Goal: Task Accomplishment & Management: Complete application form

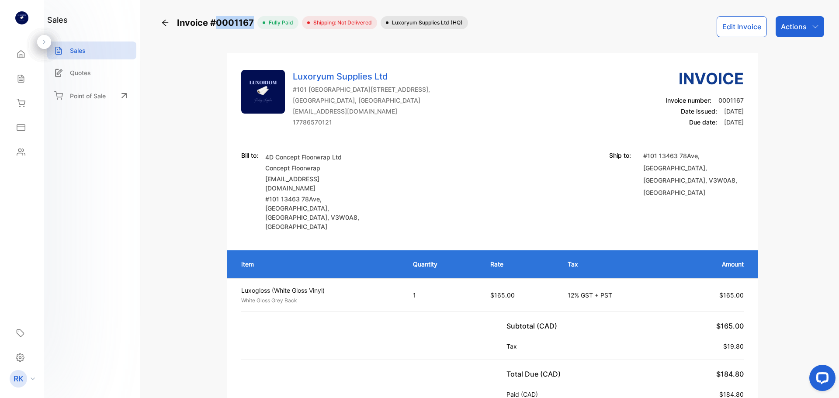
drag, startPoint x: 251, startPoint y: 22, endPoint x: 216, endPoint y: 21, distance: 34.6
click at [216, 21] on span "Invoice #0001167" at bounding box center [217, 22] width 80 height 13
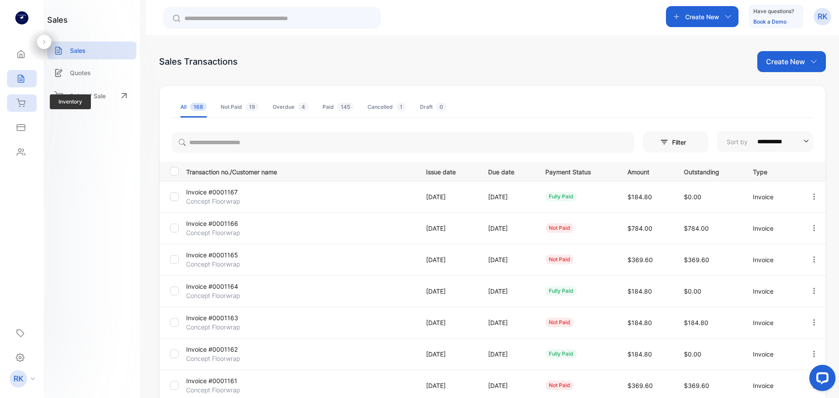
click at [15, 101] on div "Inventory" at bounding box center [19, 103] width 11 height 9
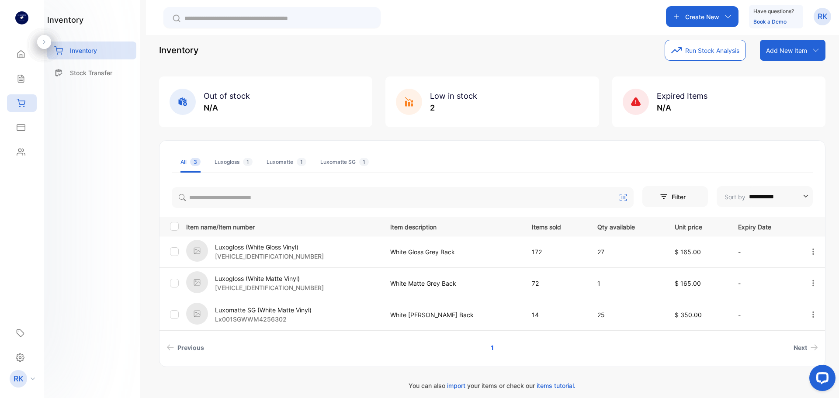
scroll to position [17, 0]
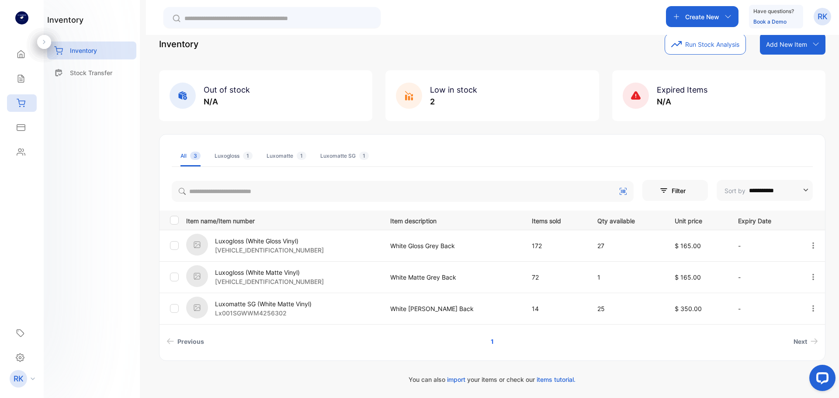
click at [226, 159] on div "Luxogloss 1" at bounding box center [234, 156] width 38 height 8
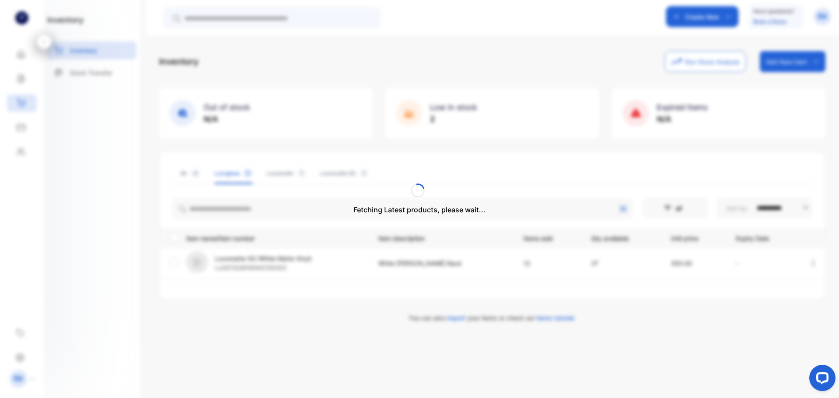
scroll to position [0, 0]
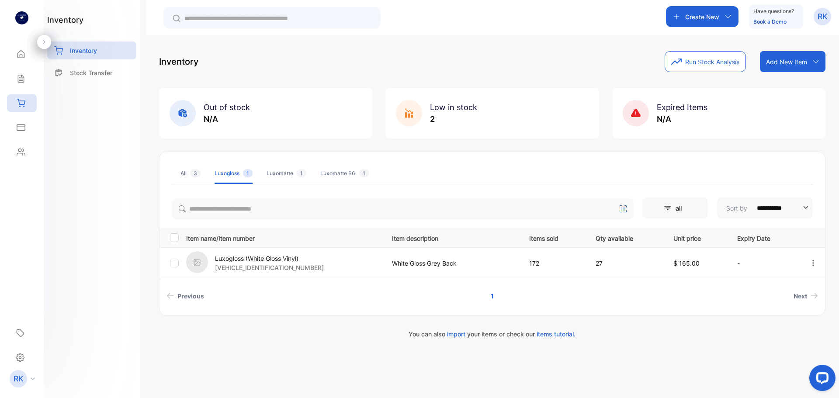
click at [195, 178] on li "All 3" at bounding box center [191, 173] width 20 height 21
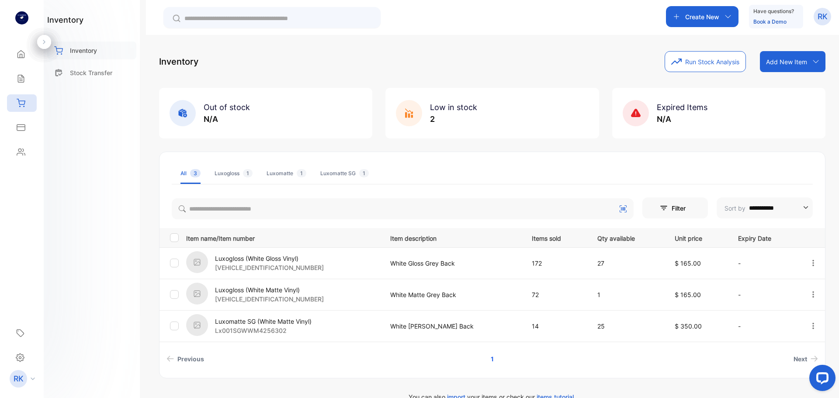
click at [87, 54] on p "Inventory" at bounding box center [83, 50] width 27 height 9
click at [22, 55] on icon at bounding box center [21, 54] width 7 height 7
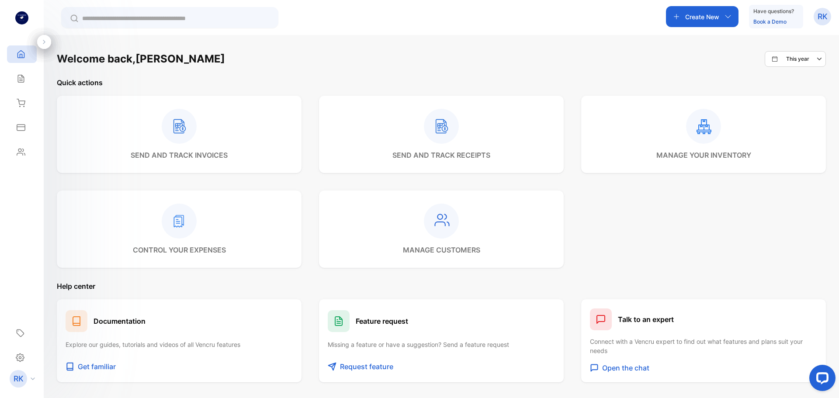
drag, startPoint x: 717, startPoint y: 7, endPoint x: 716, endPoint y: 13, distance: 5.4
click at [716, 10] on div "Create New" at bounding box center [702, 16] width 73 height 21
click at [701, 39] on p "Invoice" at bounding box center [699, 38] width 29 height 10
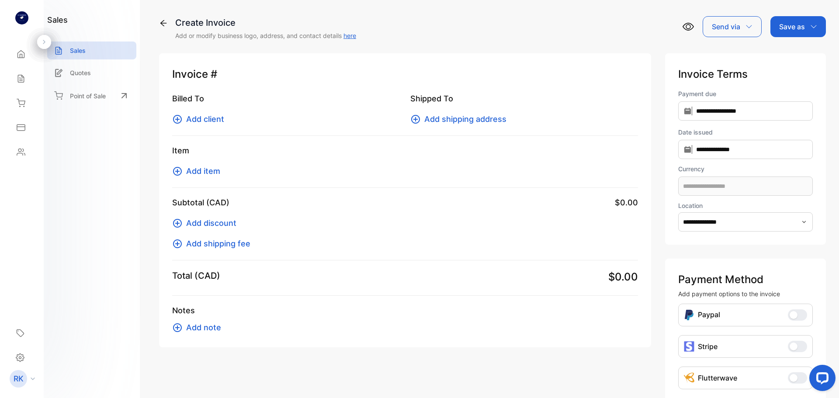
type input "**********"
click at [220, 117] on span "Add client" at bounding box center [205, 119] width 38 height 12
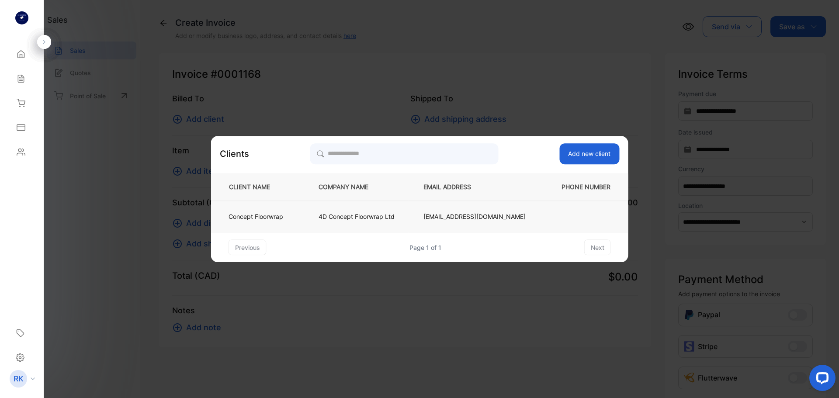
click at [344, 216] on p "4D Concept Floorwrap Ltd" at bounding box center [357, 216] width 76 height 9
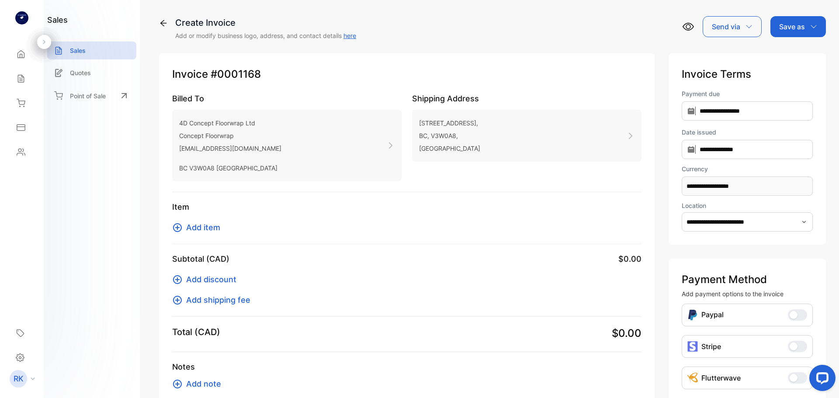
click at [209, 224] on span "Add item" at bounding box center [203, 228] width 34 height 12
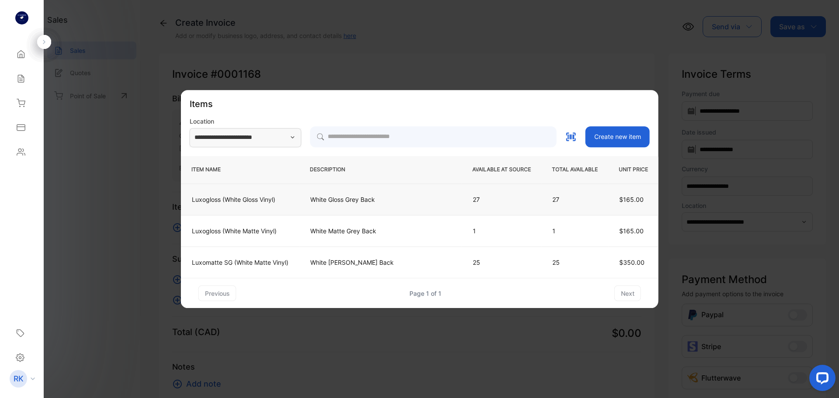
click at [335, 196] on p "White Gloss Grey Back" at bounding box center [380, 199] width 141 height 9
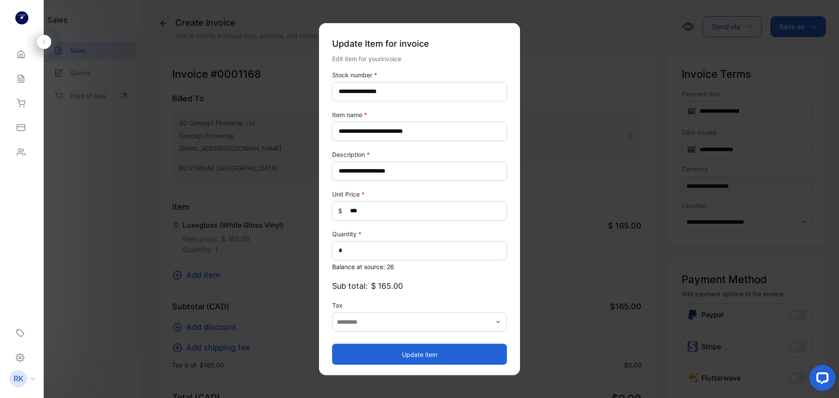
type input "**********"
click at [358, 254] on input "*" at bounding box center [419, 250] width 175 height 19
type input "*"
click at [450, 350] on button "Update item" at bounding box center [419, 354] width 175 height 21
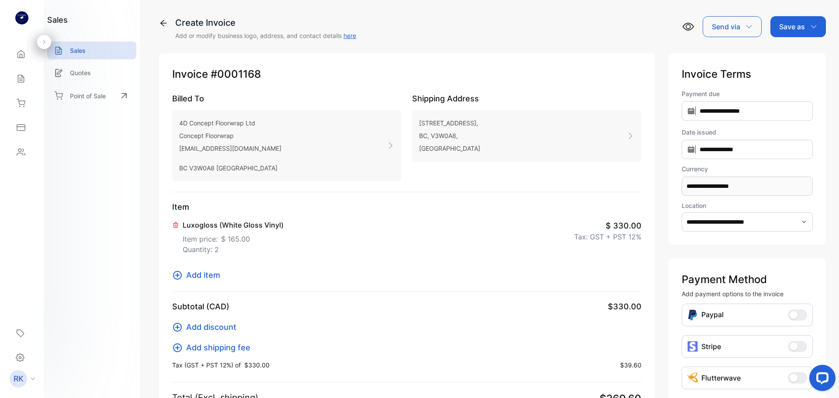
click at [790, 33] on div "Save as" at bounding box center [799, 26] width 56 height 21
click at [789, 59] on div "Invoice" at bounding box center [796, 55] width 50 height 17
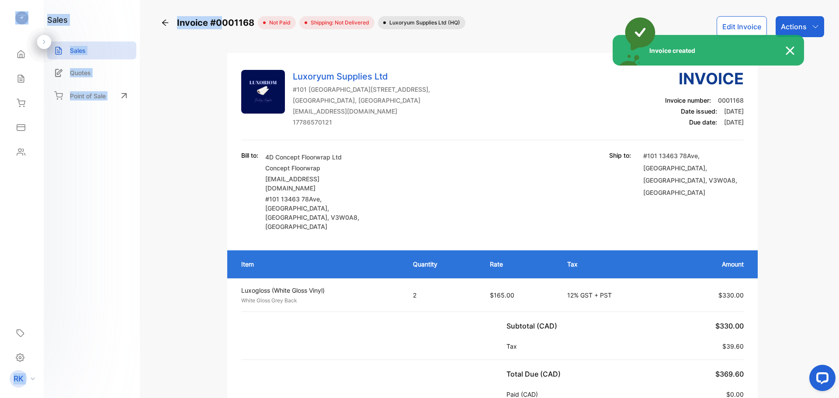
drag, startPoint x: 254, startPoint y: 24, endPoint x: 224, endPoint y: 28, distance: 30.5
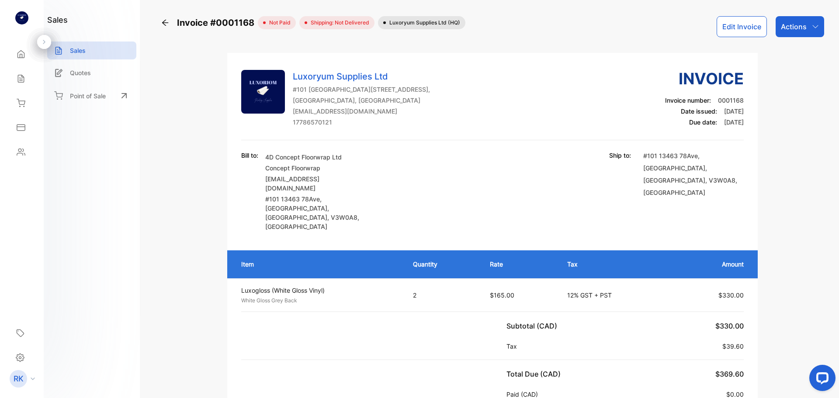
copy span "0001168"
drag, startPoint x: 216, startPoint y: 21, endPoint x: 252, endPoint y: 23, distance: 36.8
click at [252, 23] on span "Invoice #0001168" at bounding box center [217, 22] width 81 height 13
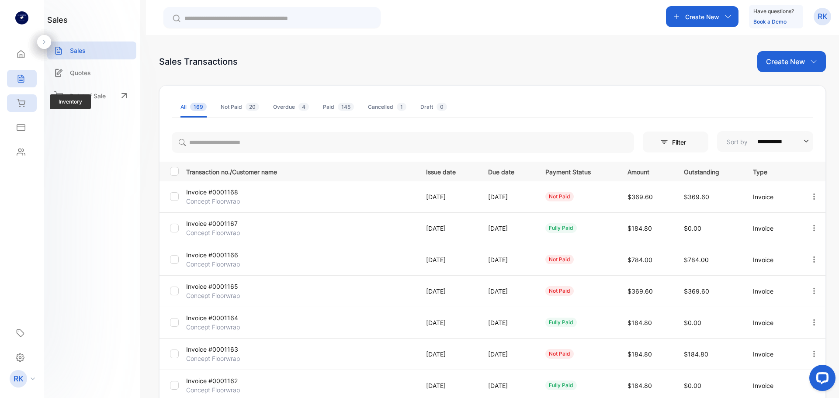
click at [25, 99] on icon at bounding box center [21, 103] width 9 height 9
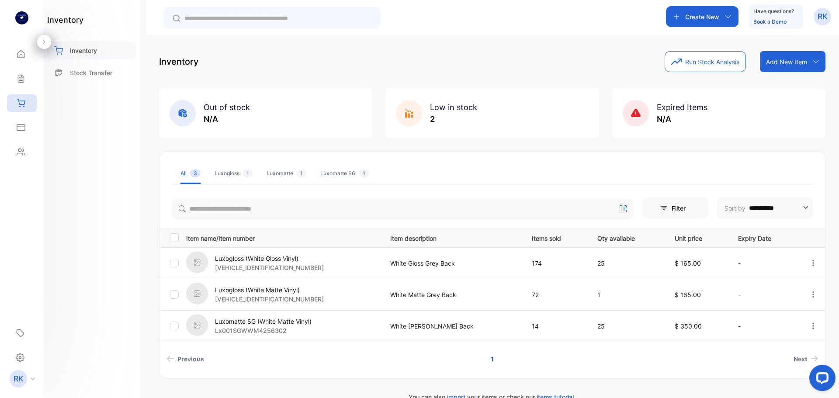
click at [106, 51] on div "Inventory" at bounding box center [91, 51] width 89 height 18
click at [713, 22] on div "Create New" at bounding box center [702, 16] width 73 height 21
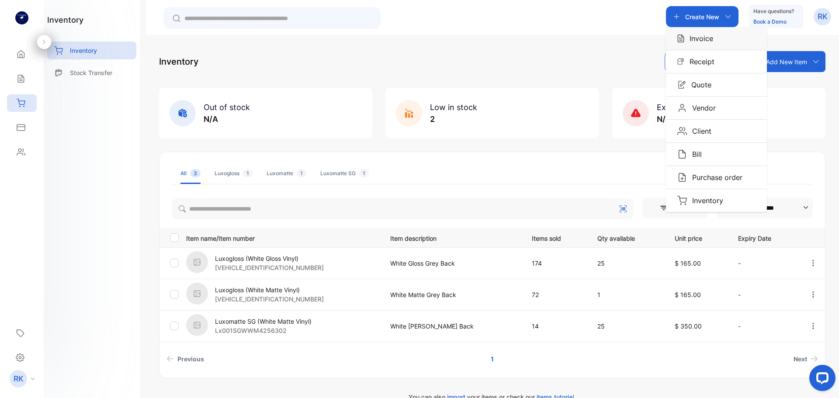
click at [700, 35] on p "Invoice" at bounding box center [699, 38] width 29 height 10
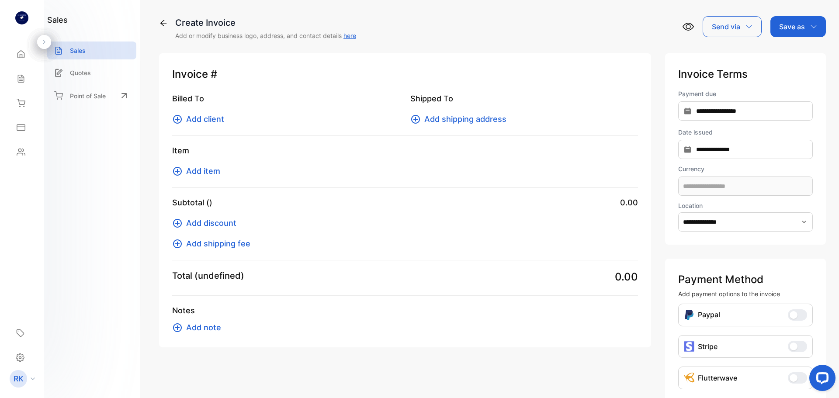
type input "**********"
click at [199, 122] on span "Add client" at bounding box center [205, 119] width 38 height 12
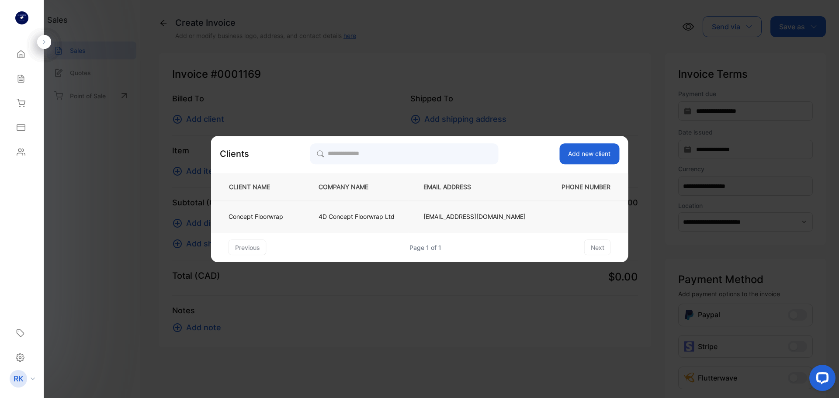
click at [283, 212] on p "Concept Floorwrap" at bounding box center [256, 216] width 55 height 9
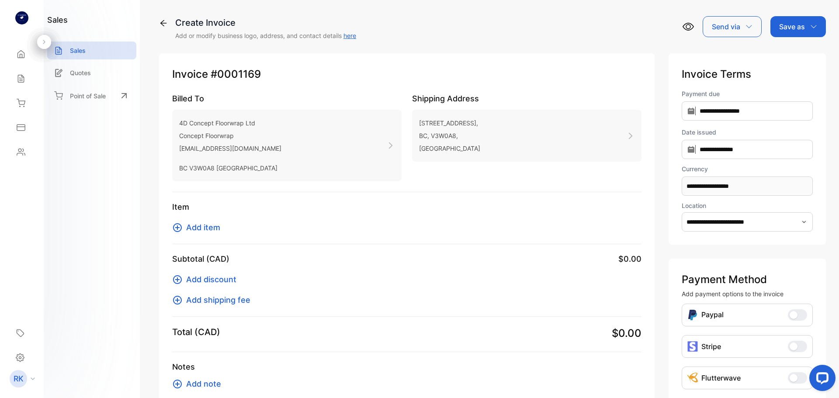
click at [209, 224] on span "Add item" at bounding box center [203, 228] width 34 height 12
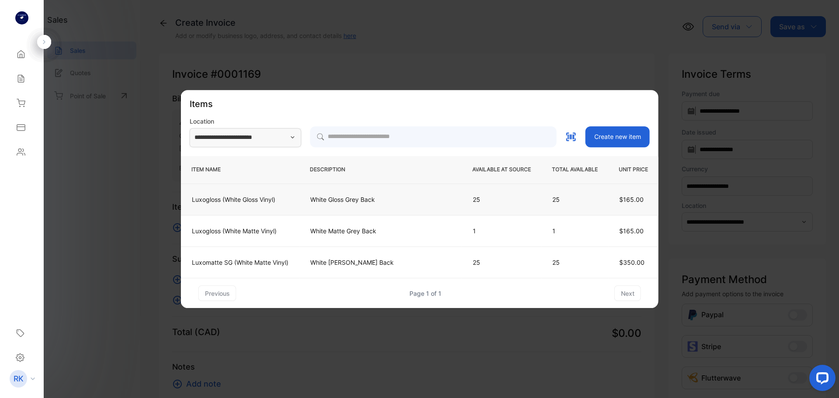
click at [345, 209] on td "White Gloss Grey Back" at bounding box center [380, 199] width 163 height 31
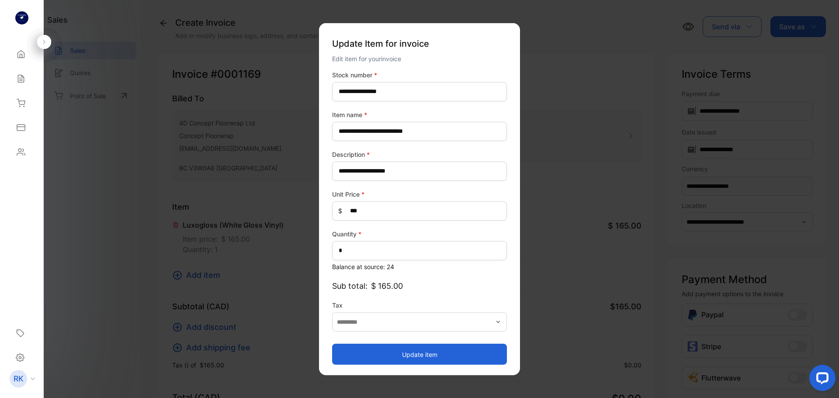
type input "**********"
click at [439, 354] on button "Update item" at bounding box center [419, 354] width 175 height 21
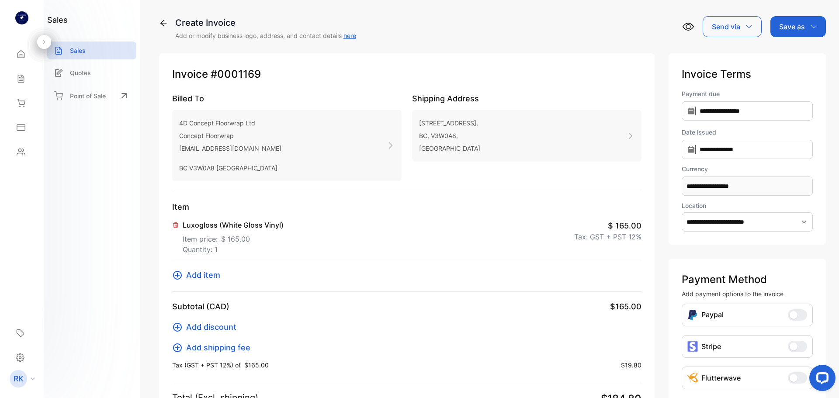
click at [805, 28] on div "Save as" at bounding box center [799, 26] width 56 height 21
click at [786, 56] on div "Invoice" at bounding box center [796, 55] width 50 height 17
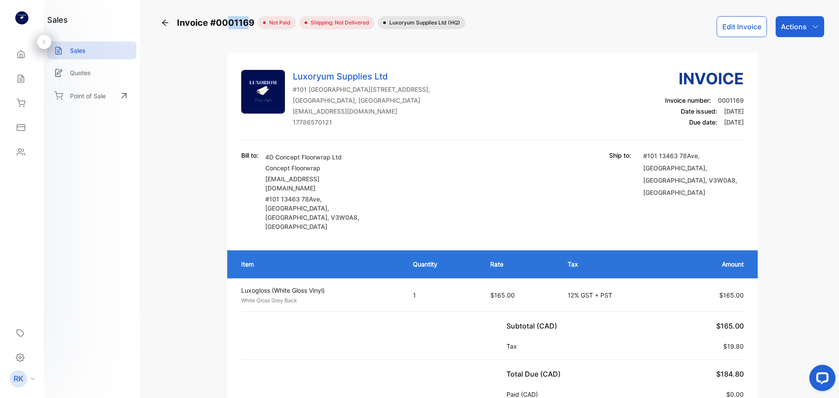
drag, startPoint x: 251, startPoint y: 20, endPoint x: 228, endPoint y: 22, distance: 22.8
click at [228, 22] on span "Invoice #0001169" at bounding box center [217, 22] width 81 height 13
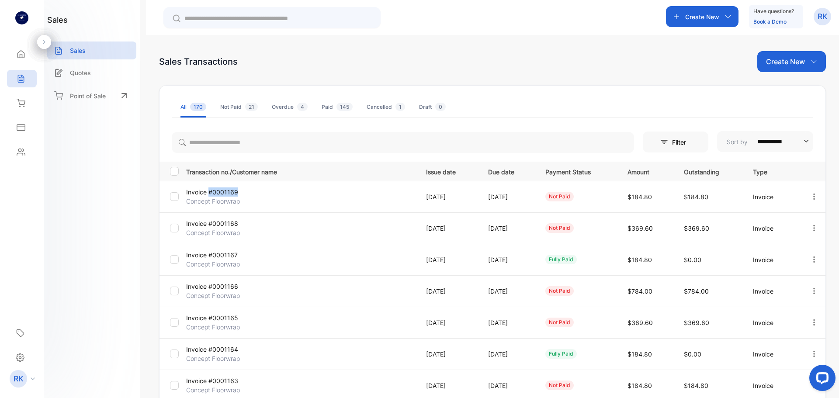
drag, startPoint x: 209, startPoint y: 192, endPoint x: 238, endPoint y: 193, distance: 29.7
click at [238, 193] on p "Invoice #0001169" at bounding box center [224, 192] width 77 height 9
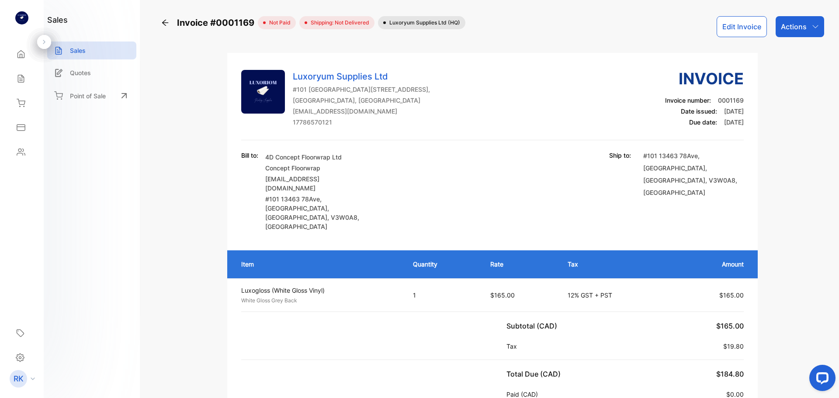
drag, startPoint x: 131, startPoint y: 38, endPoint x: 115, endPoint y: 39, distance: 15.4
click at [115, 39] on div "sales Sales Quotes Point of Sale" at bounding box center [91, 62] width 89 height 96
copy span "#0001169"
drag, startPoint x: 208, startPoint y: 23, endPoint x: 252, endPoint y: 25, distance: 43.8
click at [252, 25] on span "Invoice #0001169" at bounding box center [217, 22] width 81 height 13
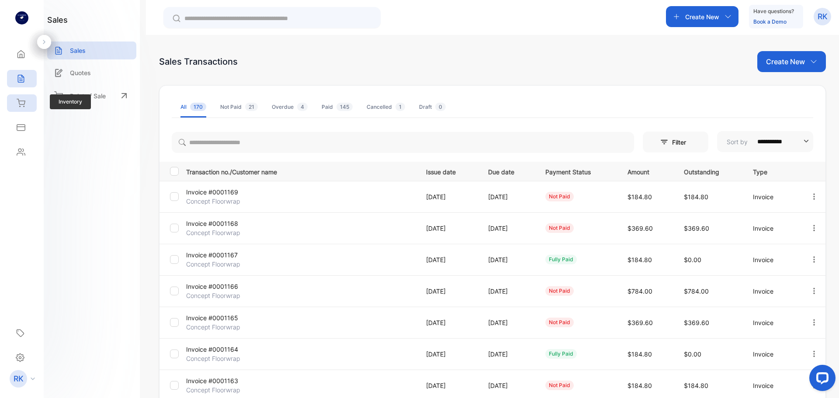
click at [30, 103] on div "Inventory" at bounding box center [22, 102] width 30 height 17
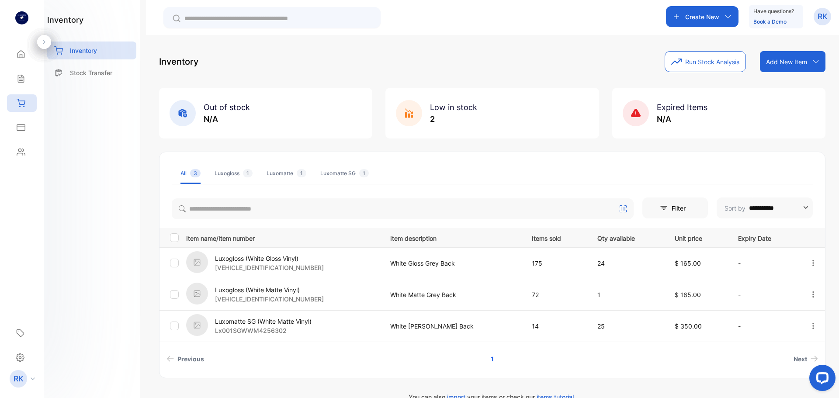
click at [673, 126] on div "Expired Items N/A" at bounding box center [719, 113] width 213 height 51
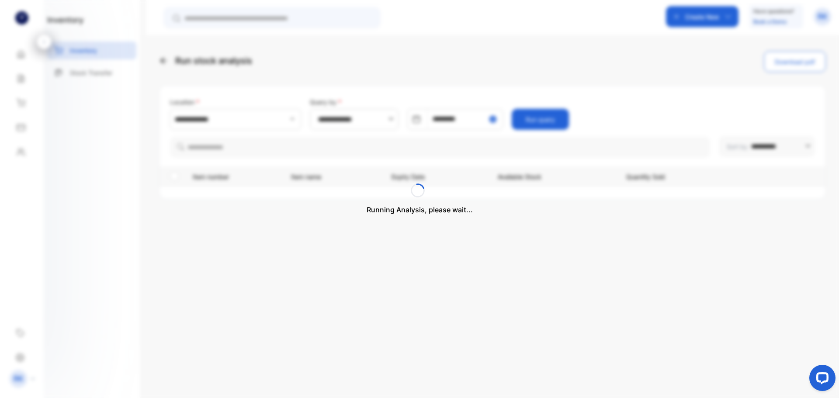
type input "**********"
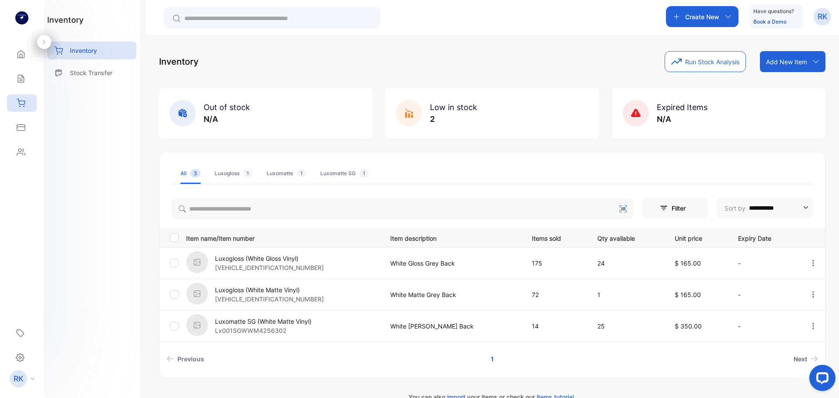
click at [454, 121] on p "2" at bounding box center [453, 119] width 47 height 12
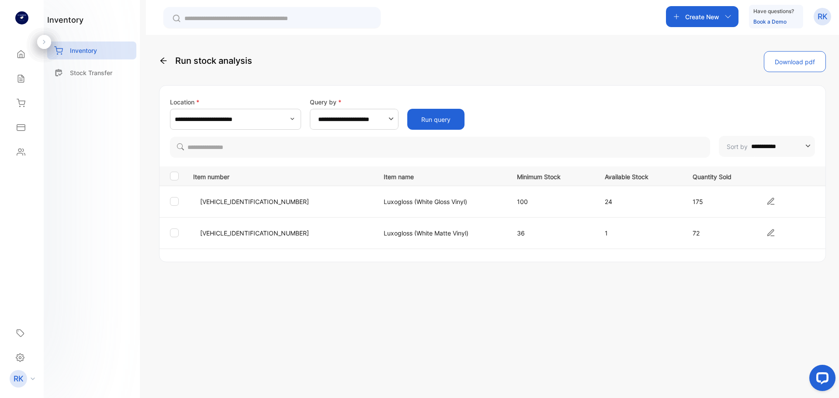
click at [768, 202] on icon at bounding box center [771, 201] width 6 height 6
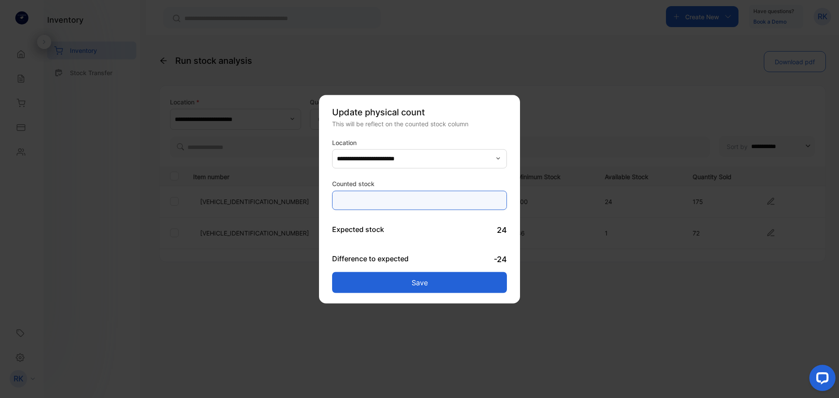
click at [426, 201] on stock-inputcountedstock "*" at bounding box center [419, 200] width 175 height 19
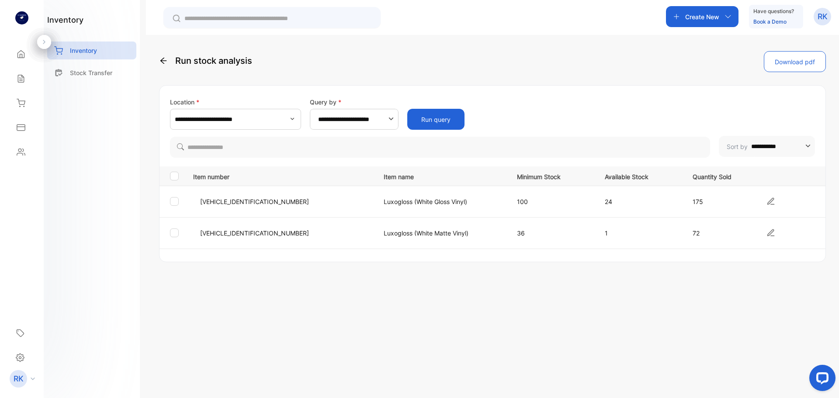
click at [336, 122] on input "**********" at bounding box center [355, 119] width 74 height 21
type input "**********"
click at [515, 120] on div "**********" at bounding box center [492, 113] width 645 height 33
click at [72, 78] on div "Stock Transfer" at bounding box center [91, 73] width 89 height 18
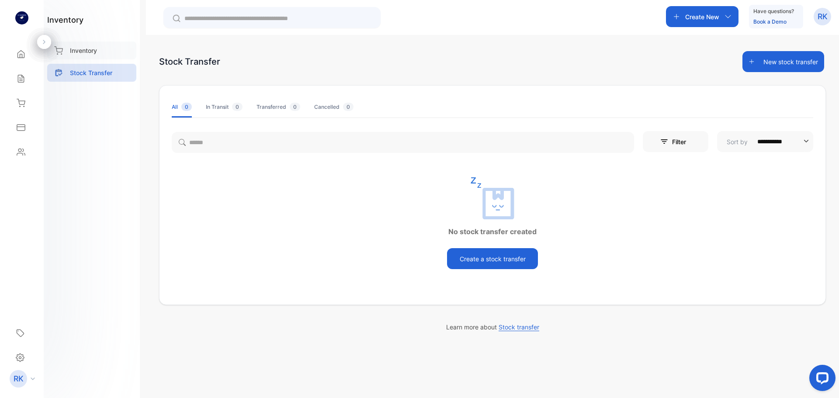
click at [60, 50] on icon at bounding box center [58, 50] width 9 height 9
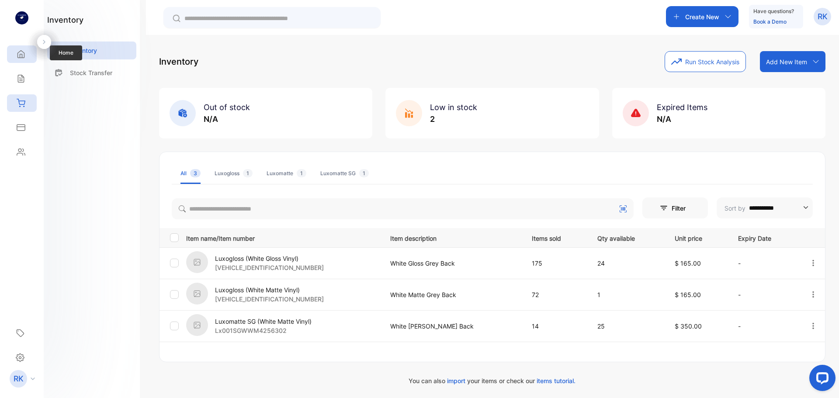
drag, startPoint x: 12, startPoint y: 52, endPoint x: 18, endPoint y: 53, distance: 6.2
click at [12, 53] on div "Home" at bounding box center [22, 53] width 30 height 17
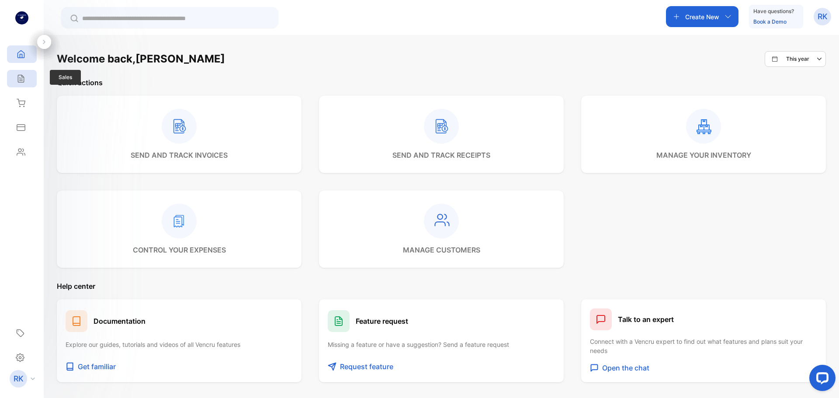
click at [19, 80] on icon at bounding box center [21, 78] width 9 height 9
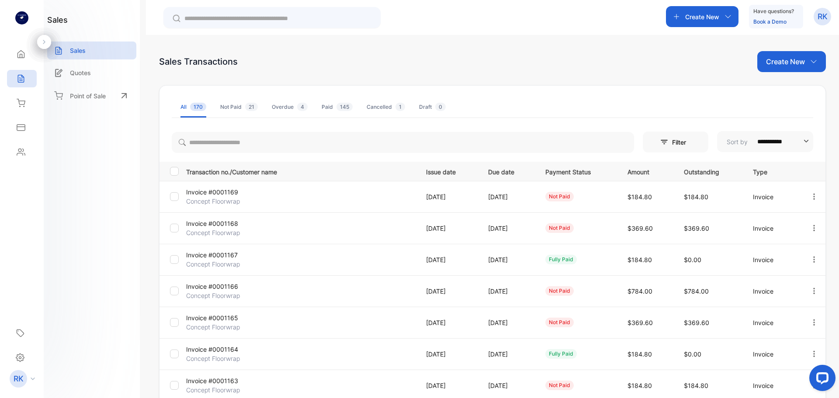
click at [691, 19] on p "Create New" at bounding box center [703, 16] width 34 height 9
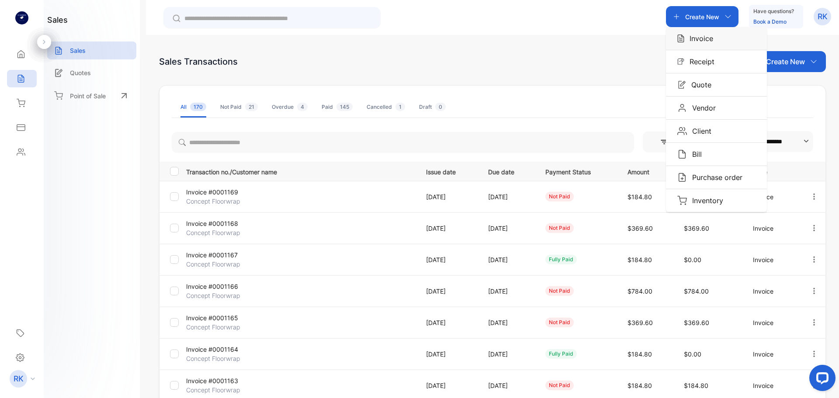
click at [689, 35] on p "Invoice" at bounding box center [699, 38] width 29 height 10
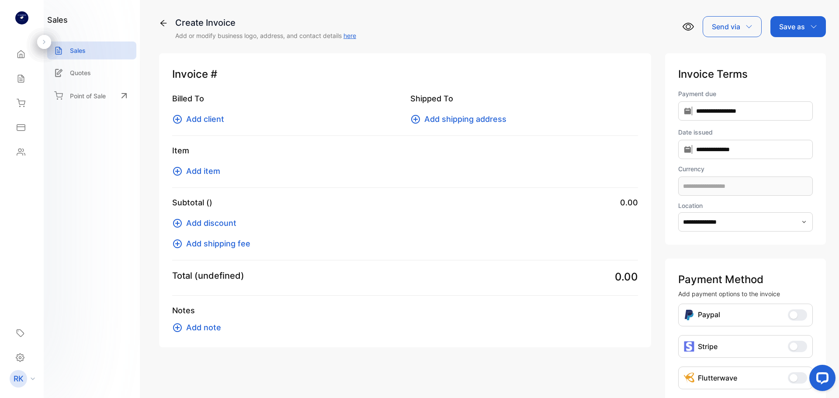
type input "**********"
click at [202, 121] on span "Add client" at bounding box center [205, 119] width 38 height 12
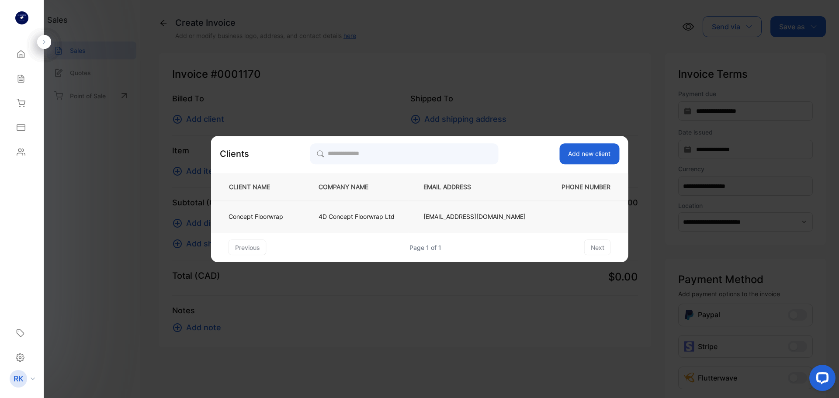
click at [340, 219] on p "4D Concept Floorwrap Ltd" at bounding box center [357, 216] width 76 height 9
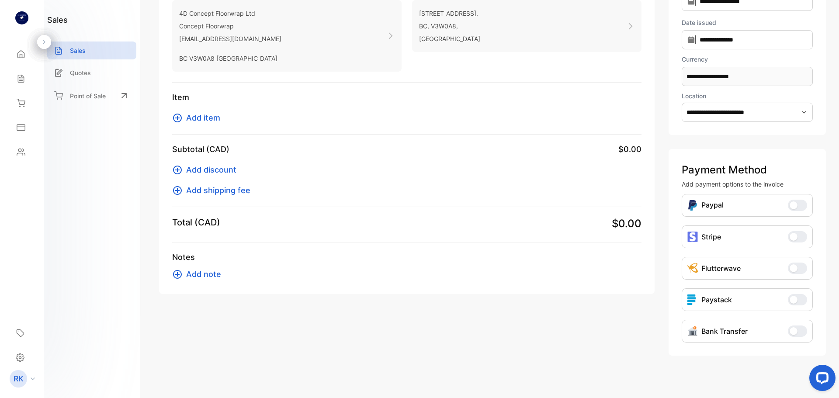
scroll to position [116, 0]
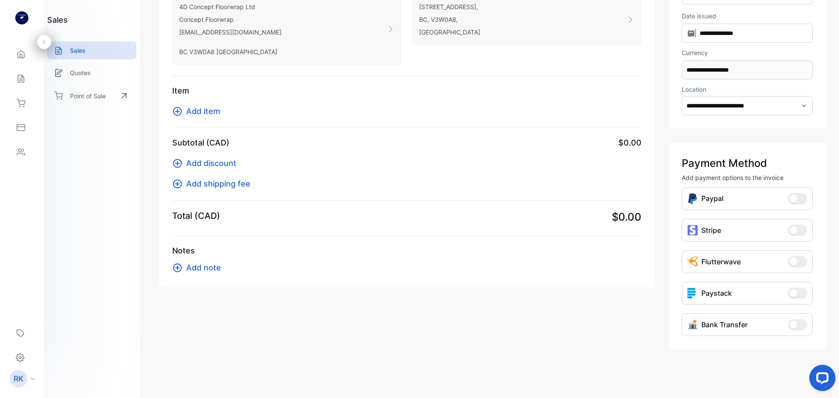
click at [209, 112] on span "Add item" at bounding box center [203, 111] width 34 height 12
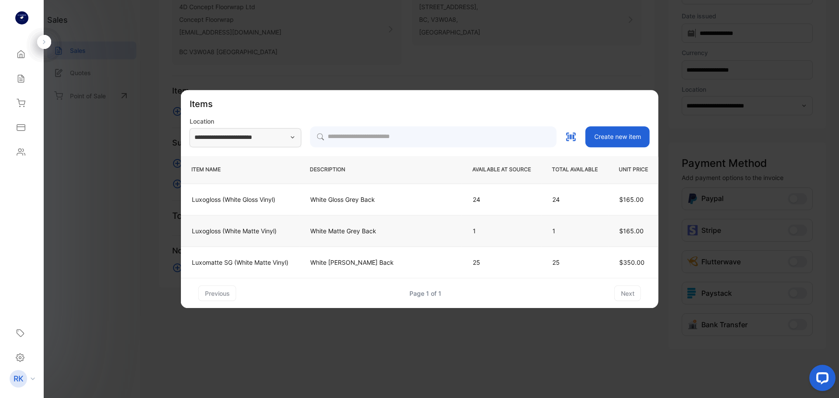
click at [401, 227] on td "White Matte Grey Back" at bounding box center [380, 231] width 163 height 31
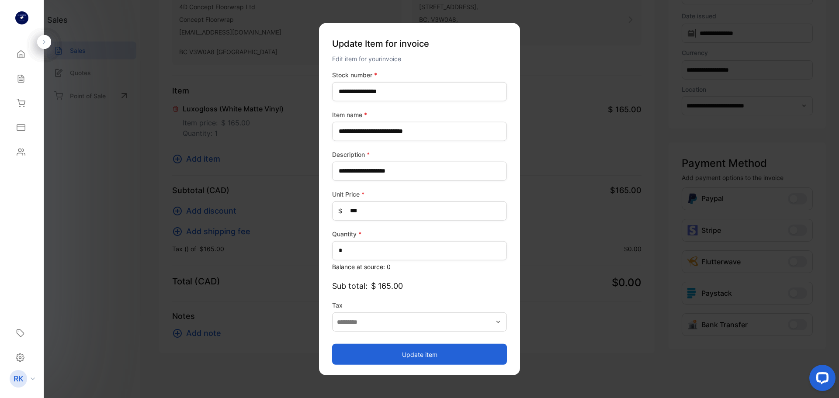
type input "**********"
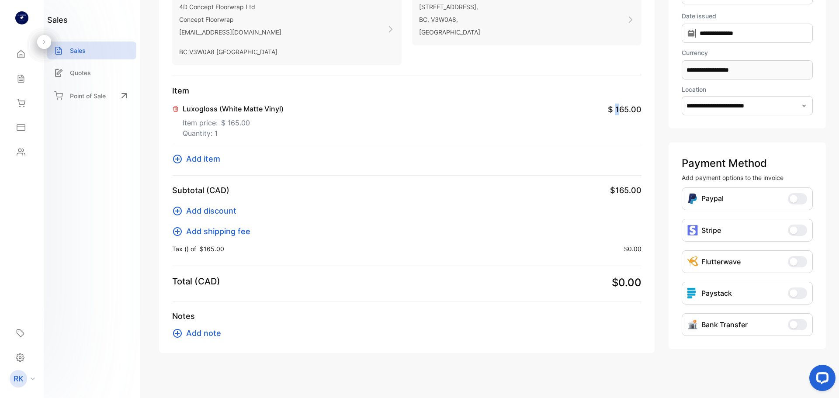
click at [216, 165] on div "Item Luxogloss (White Matte Vinyl) Item price: $ 165.00 Quantity: 1 $ 165.00 Ad…" at bounding box center [407, 130] width 470 height 91
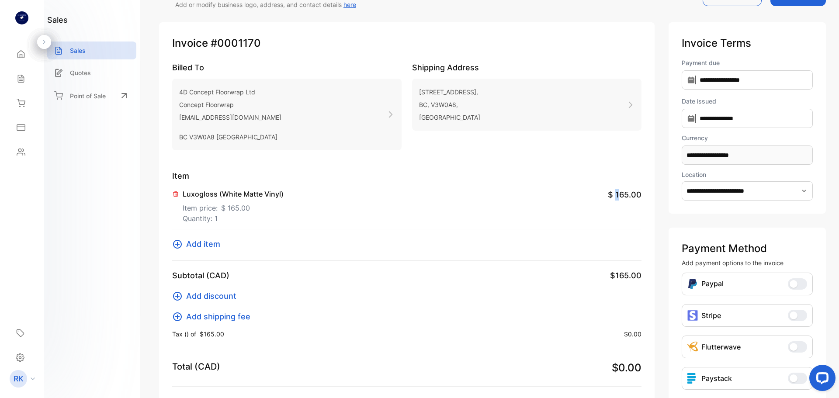
scroll to position [29, 0]
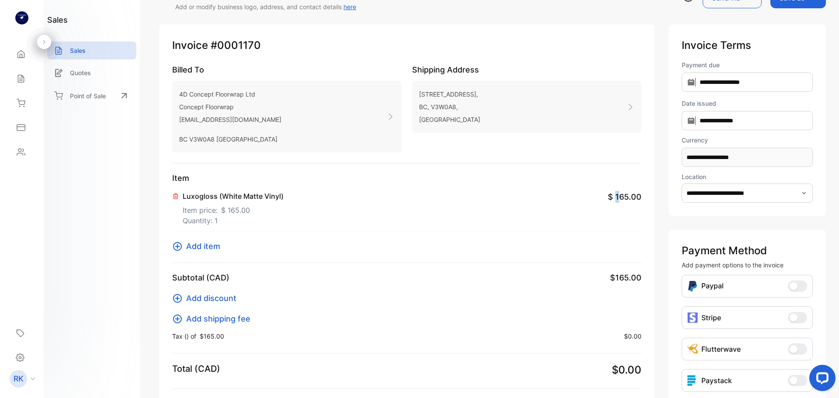
click at [176, 198] on icon at bounding box center [175, 196] width 7 height 7
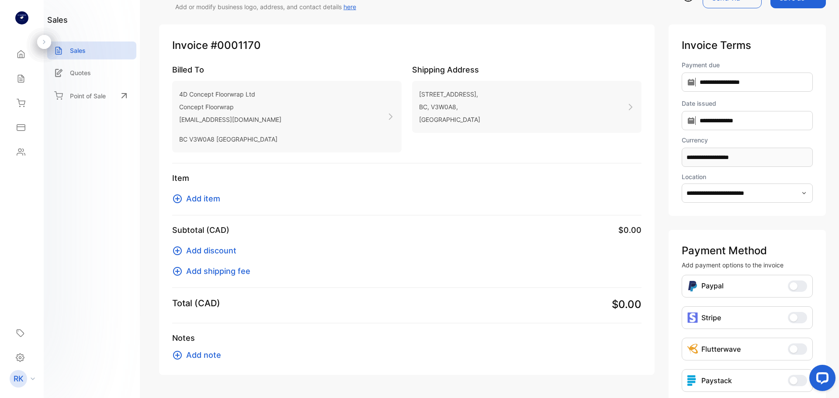
click at [176, 198] on icon at bounding box center [177, 199] width 10 height 10
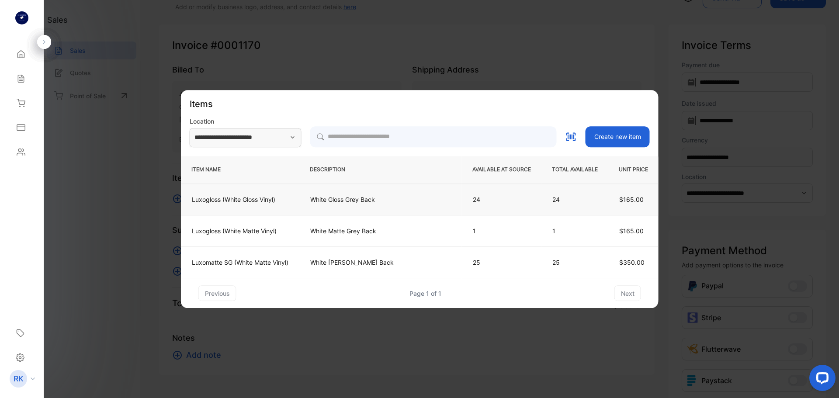
click at [310, 209] on td "White Gloss Grey Back" at bounding box center [380, 199] width 163 height 31
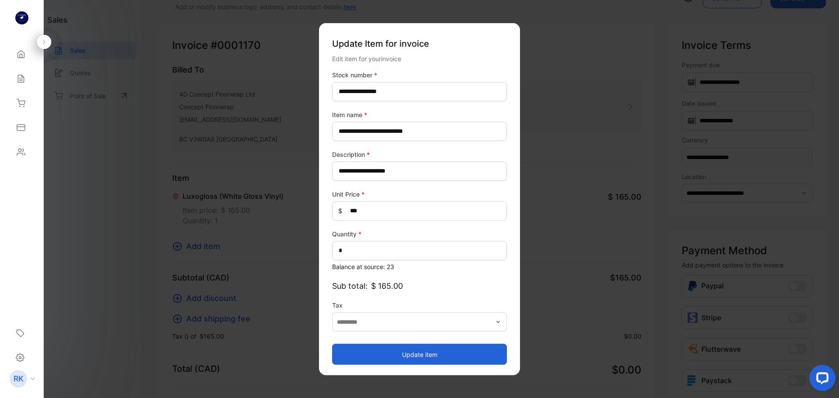
type input "**********"
click at [398, 352] on button "Update item" at bounding box center [419, 354] width 175 height 21
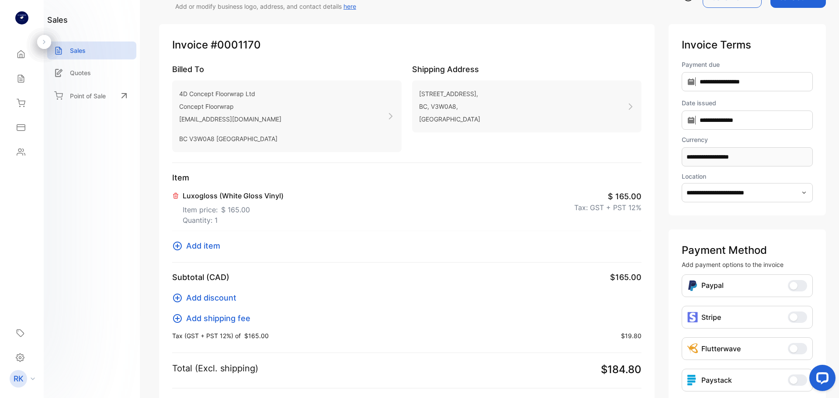
scroll to position [0, 0]
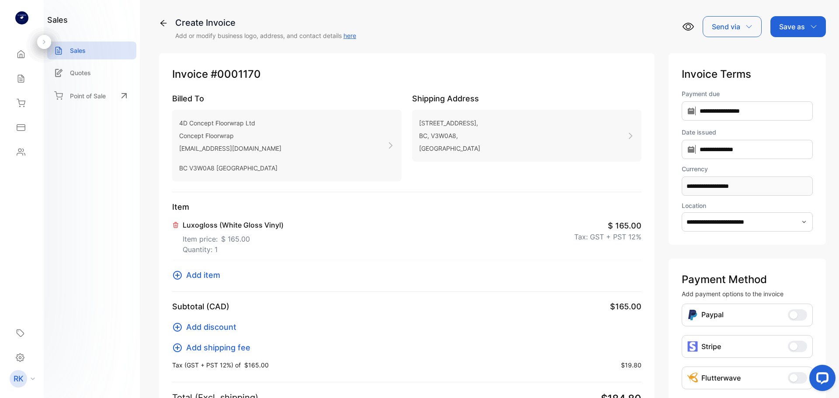
click at [787, 33] on div "Save as" at bounding box center [799, 26] width 56 height 21
click at [787, 51] on div "Invoice" at bounding box center [796, 55] width 50 height 17
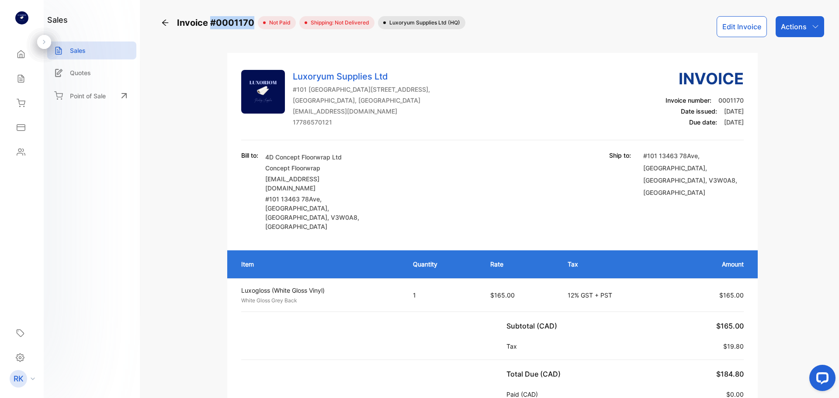
drag, startPoint x: 212, startPoint y: 23, endPoint x: 251, endPoint y: 28, distance: 39.3
click at [251, 28] on span "Invoice #0001170" at bounding box center [217, 22] width 81 height 13
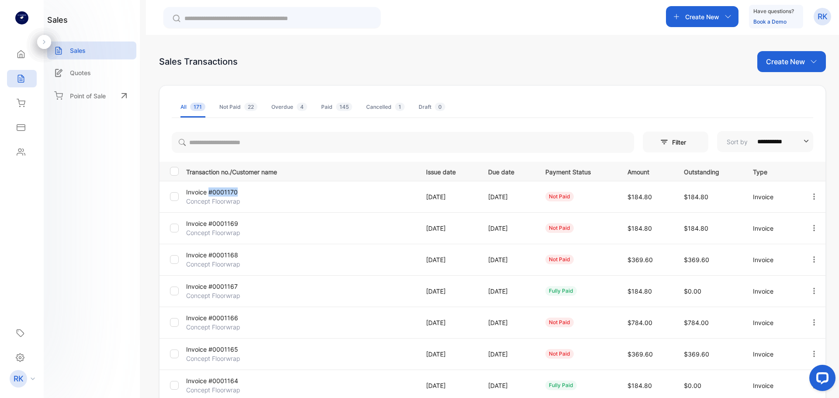
copy p "#0001170"
drag, startPoint x: 237, startPoint y: 193, endPoint x: 211, endPoint y: 189, distance: 26.0
click at [211, 189] on p "Invoice #0001170" at bounding box center [224, 192] width 77 height 9
